Goal: Task Accomplishment & Management: Manage account settings

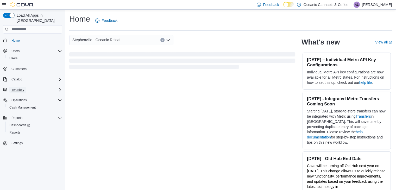
click at [17, 88] on span "Inventory" at bounding box center [17, 90] width 13 height 4
click at [22, 88] on span "Inventory" at bounding box center [17, 90] width 13 height 4
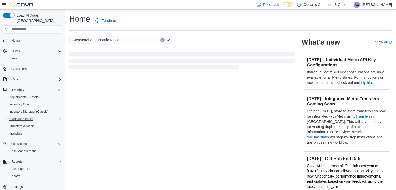
click at [16, 117] on span "Purchase Orders" at bounding box center [21, 119] width 24 height 4
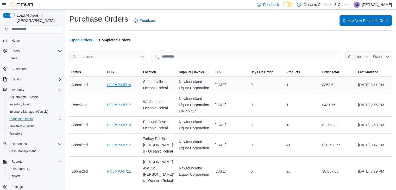
click at [120, 86] on link "PO8MPJ-5719" at bounding box center [119, 85] width 24 height 6
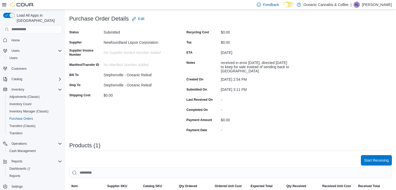
scroll to position [52, 0]
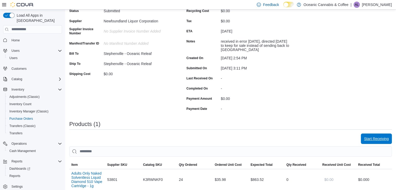
click at [373, 136] on span "Start Receiving" at bounding box center [376, 138] width 25 height 5
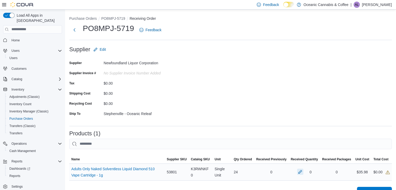
click at [303, 171] on button "button" at bounding box center [300, 172] width 6 height 6
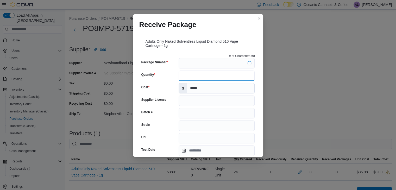
click at [193, 72] on input "Quantity" at bounding box center [217, 76] width 76 height 10
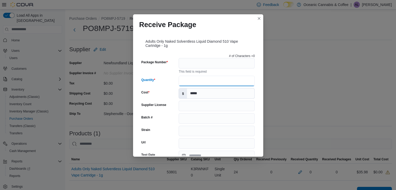
type input "**"
click at [186, 60] on input "Package Number" at bounding box center [217, 63] width 76 height 10
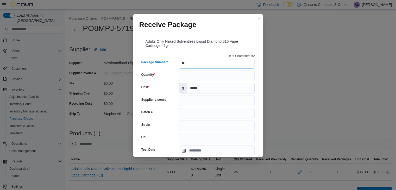
type input "*"
type input "*******"
type input "****"
type input "*"
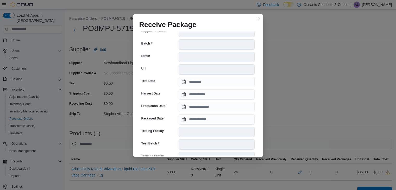
scroll to position [181, 0]
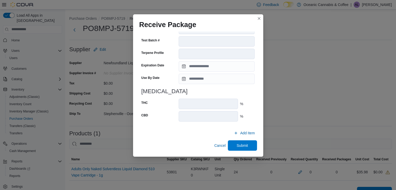
type input "*******"
drag, startPoint x: 154, startPoint y: 126, endPoint x: 151, endPoint y: 127, distance: 2.8
click at [151, 127] on div "# of Characters = 7 Package Number ******* Package is already associated with p…" at bounding box center [198, 11] width 118 height 280
click at [168, 118] on div "CBD" at bounding box center [158, 116] width 35 height 10
click at [242, 146] on span "Submit" at bounding box center [242, 145] width 11 height 5
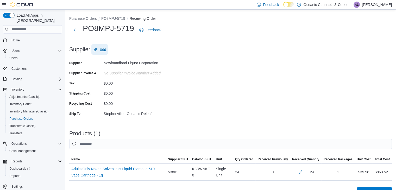
click at [104, 50] on span "Edit" at bounding box center [103, 49] width 6 height 5
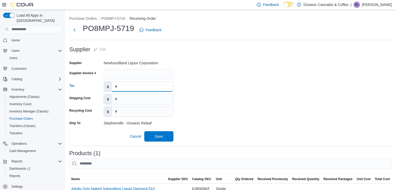
click at [122, 89] on input at bounding box center [142, 87] width 61 height 10
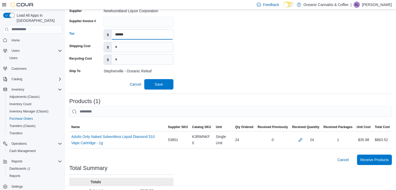
type input "******"
click at [190, 65] on form "Supplier Edit Supplier Newfoundland Liquor Corporation Supplier Invoice # Tax $…" at bounding box center [230, 40] width 323 height 97
drag, startPoint x: 123, startPoint y: 38, endPoint x: 110, endPoint y: 42, distance: 13.0
click at [110, 42] on form "Supplier Edit Supplier Newfoundland Liquor Corporation Supplier Invoice # Tax $…" at bounding box center [230, 40] width 323 height 97
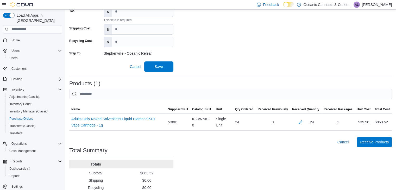
scroll to position [46, 0]
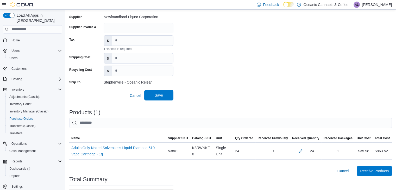
click at [162, 96] on span "Save" at bounding box center [159, 95] width 8 height 5
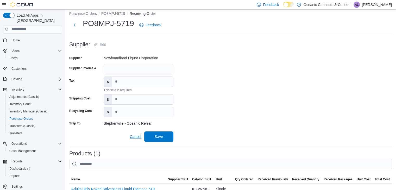
scroll to position [0, 0]
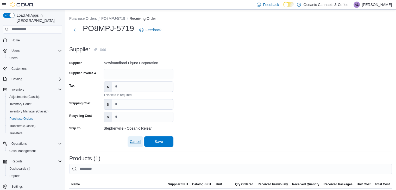
click at [139, 142] on span "Cancel" at bounding box center [135, 141] width 11 height 5
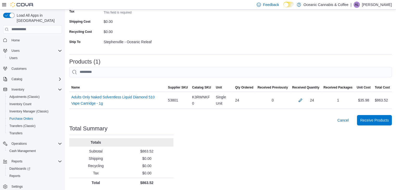
scroll to position [73, 0]
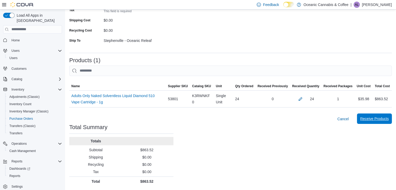
click at [384, 118] on span "Receive Products" at bounding box center [374, 118] width 29 height 5
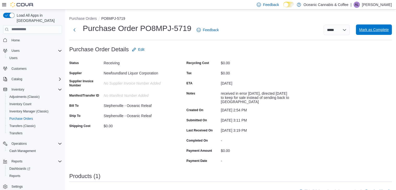
click at [376, 30] on span "Mark as Complete" at bounding box center [374, 29] width 30 height 5
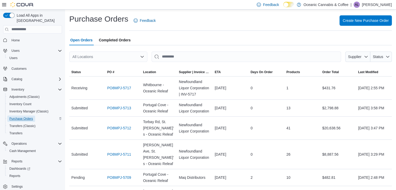
click at [16, 116] on span "Purchase Orders" at bounding box center [21, 119] width 24 height 6
click at [17, 109] on span "Inventory Manager (Classic)" at bounding box center [28, 111] width 39 height 4
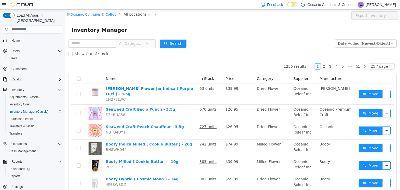
click at [130, 17] on div "Oceanic Cannabis & Coffee / All Locations /" at bounding box center [205, 15] width 276 height 8
click at [125, 17] on span "All Locations" at bounding box center [137, 14] width 31 height 6
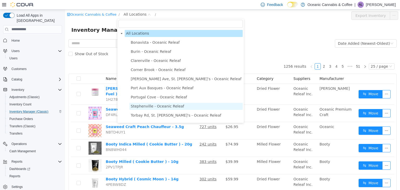
click at [142, 107] on span "Stephenville - Oceanic Releaf" at bounding box center [157, 106] width 53 height 4
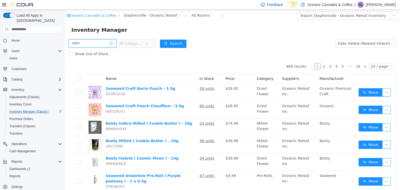
click at [75, 46] on input "text" at bounding box center [92, 43] width 48 height 8
type input "****"
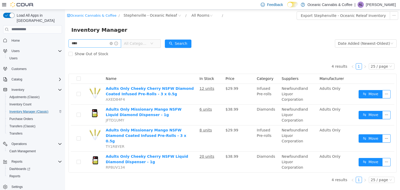
click at [113, 43] on icon "icon: close-circle" at bounding box center [111, 43] width 3 height 3
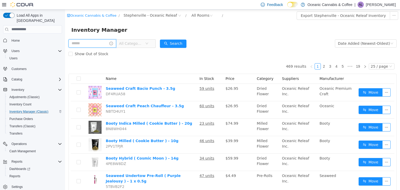
click at [100, 44] on input "text" at bounding box center [92, 43] width 48 height 8
type input "******"
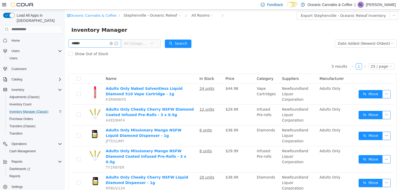
click at [113, 42] on icon "icon: close-circle" at bounding box center [111, 43] width 3 height 3
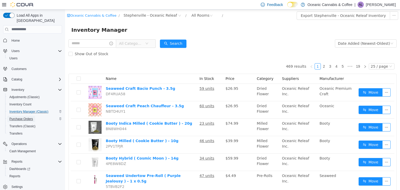
click at [26, 117] on span "Purchase Orders" at bounding box center [21, 119] width 24 height 4
